Goal: Task Accomplishment & Management: Manage account settings

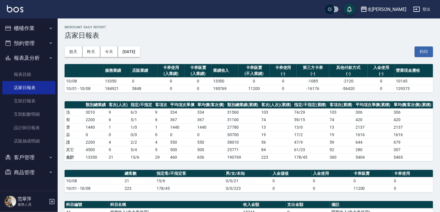
click at [28, 27] on button "櫃檯作業" at bounding box center [28, 28] width 53 height 15
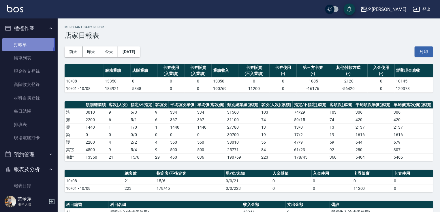
click at [24, 43] on link "打帳單" at bounding box center [28, 44] width 53 height 13
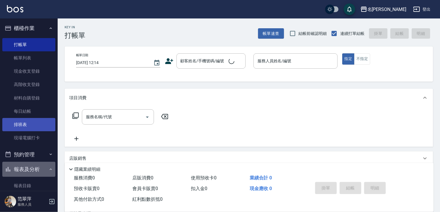
drag, startPoint x: 33, startPoint y: 172, endPoint x: 48, endPoint y: 127, distance: 47.8
click at [33, 172] on button "報表及分析" at bounding box center [28, 169] width 53 height 15
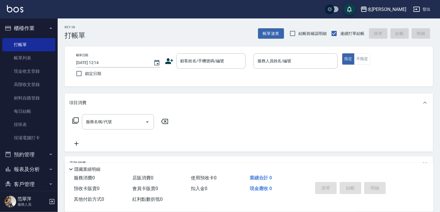
scroll to position [22, 0]
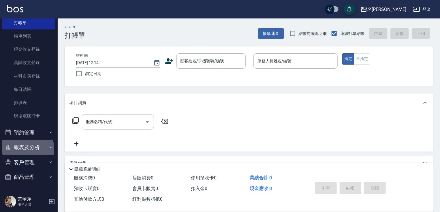
click at [23, 149] on button "報表及分析" at bounding box center [28, 147] width 53 height 15
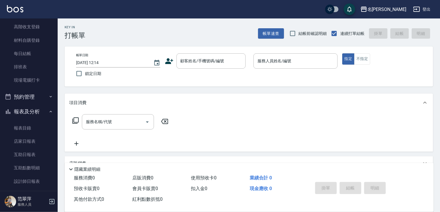
scroll to position [70, 0]
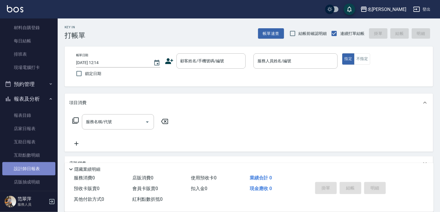
click at [29, 171] on link "設計師日報表" at bounding box center [28, 168] width 53 height 13
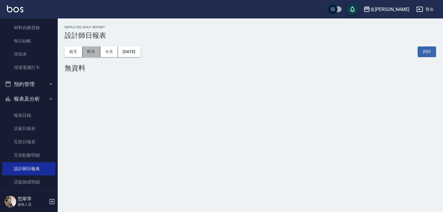
click at [83, 48] on button "昨天" at bounding box center [92, 51] width 18 height 11
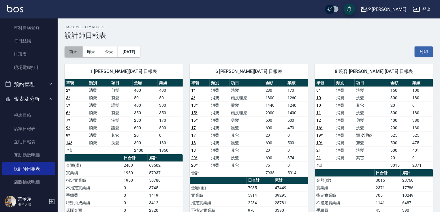
click at [77, 50] on button "前天" at bounding box center [74, 51] width 18 height 11
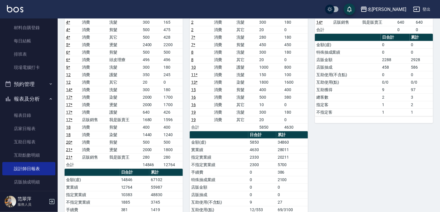
scroll to position [76, 0]
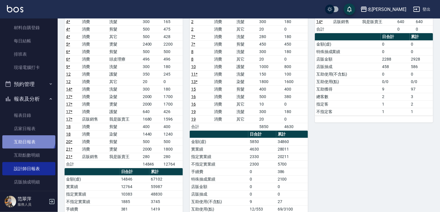
click at [28, 136] on link "互助日報表" at bounding box center [28, 141] width 53 height 13
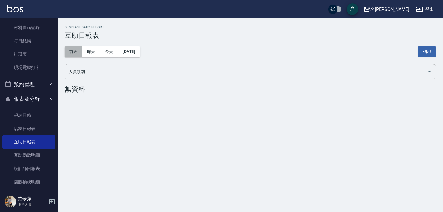
click at [69, 52] on button "前天" at bounding box center [74, 51] width 18 height 11
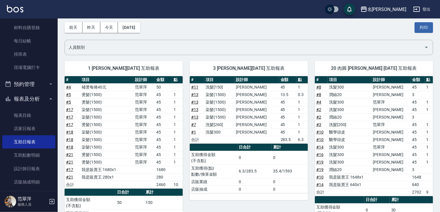
scroll to position [53, 0]
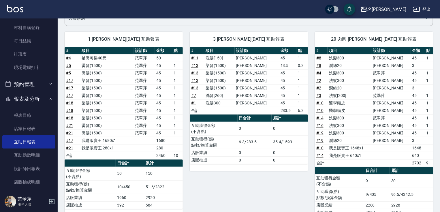
click at [394, 10] on div "名[PERSON_NAME]" at bounding box center [387, 9] width 39 height 7
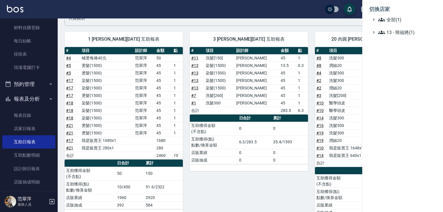
click at [302, 10] on div at bounding box center [221, 106] width 443 height 212
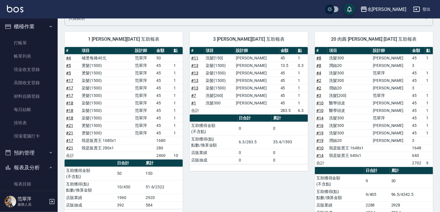
scroll to position [0, 0]
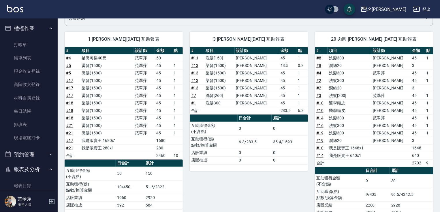
click at [51, 201] on icon "button" at bounding box center [51, 201] width 7 height 7
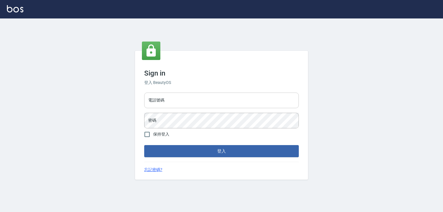
click at [175, 106] on input "電話號碼" at bounding box center [221, 101] width 155 height 16
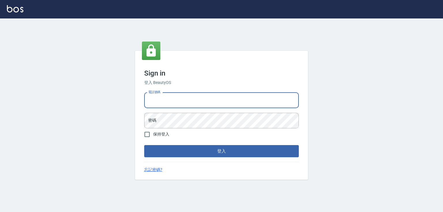
type input "0952331713"
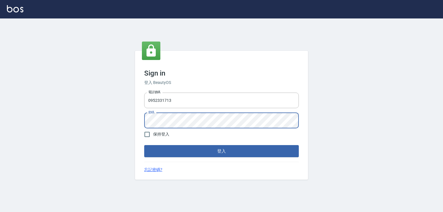
click at [144, 145] on button "登入" at bounding box center [221, 151] width 155 height 12
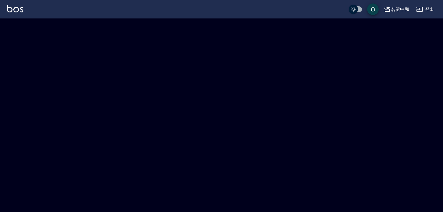
checkbox input "true"
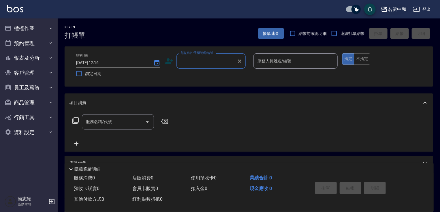
click at [398, 7] on div "名留中和" at bounding box center [397, 9] width 18 height 7
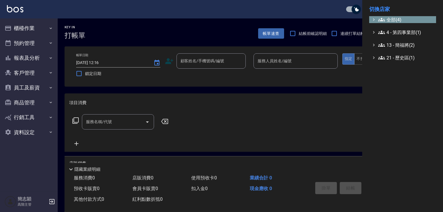
click at [391, 21] on span "全部(4)" at bounding box center [406, 19] width 56 height 7
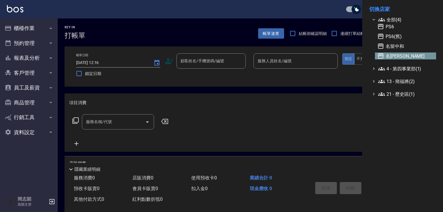
click at [394, 55] on span "名[PERSON_NAME]" at bounding box center [405, 56] width 57 height 7
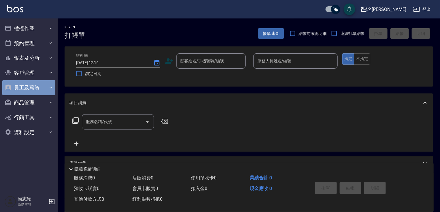
click at [34, 84] on button "員工及薪資" at bounding box center [28, 87] width 53 height 15
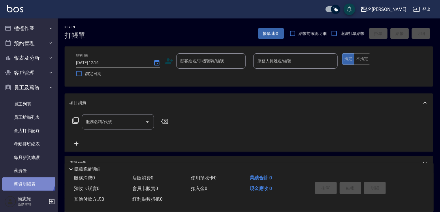
click at [24, 177] on link "薪資明細表" at bounding box center [28, 183] width 53 height 13
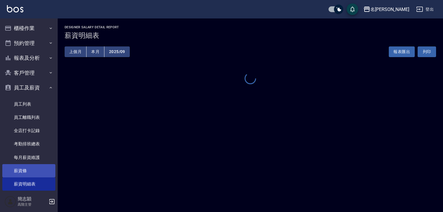
click at [20, 171] on link "薪資條" at bounding box center [28, 170] width 53 height 13
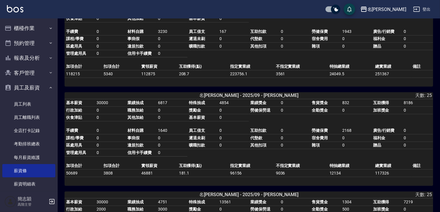
scroll to position [74, 0]
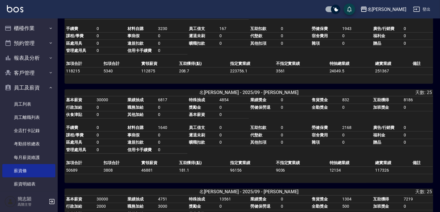
drag, startPoint x: 440, startPoint y: 22, endPoint x: 441, endPoint y: 29, distance: 7.0
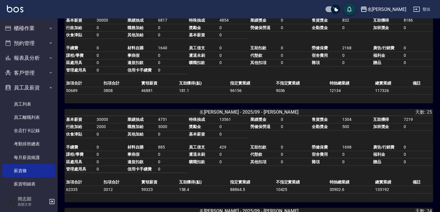
scroll to position [144, 0]
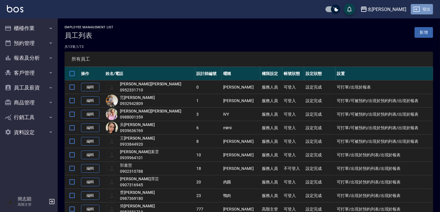
click at [427, 8] on button "登出" at bounding box center [422, 9] width 22 height 11
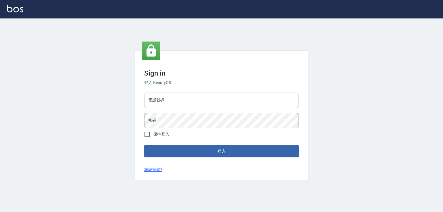
click at [195, 105] on input "電話號碼" at bounding box center [221, 101] width 155 height 16
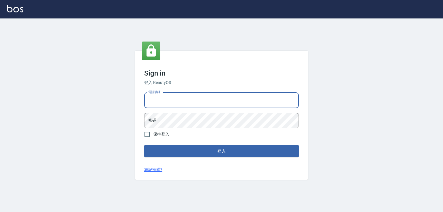
type input "0932942809"
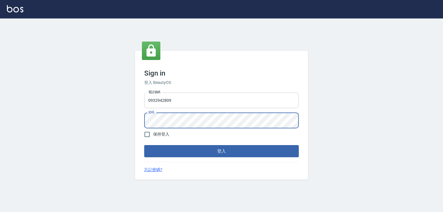
click at [144, 145] on button "登入" at bounding box center [221, 151] width 155 height 12
